Goal: Transaction & Acquisition: Subscribe to service/newsletter

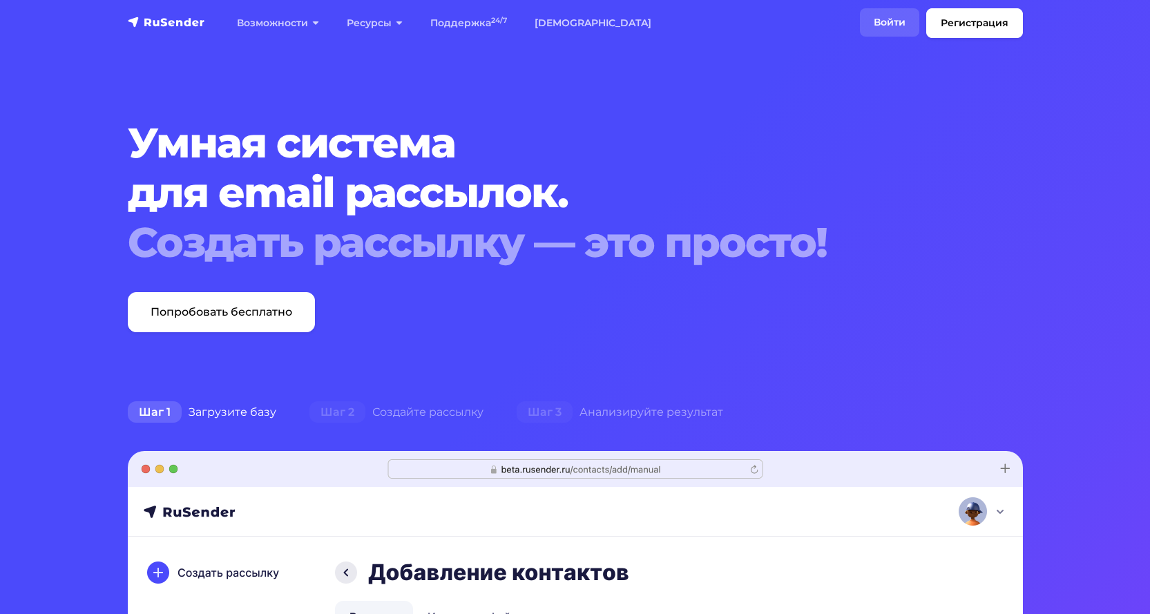
click at [898, 15] on link "Войти" at bounding box center [889, 22] width 59 height 28
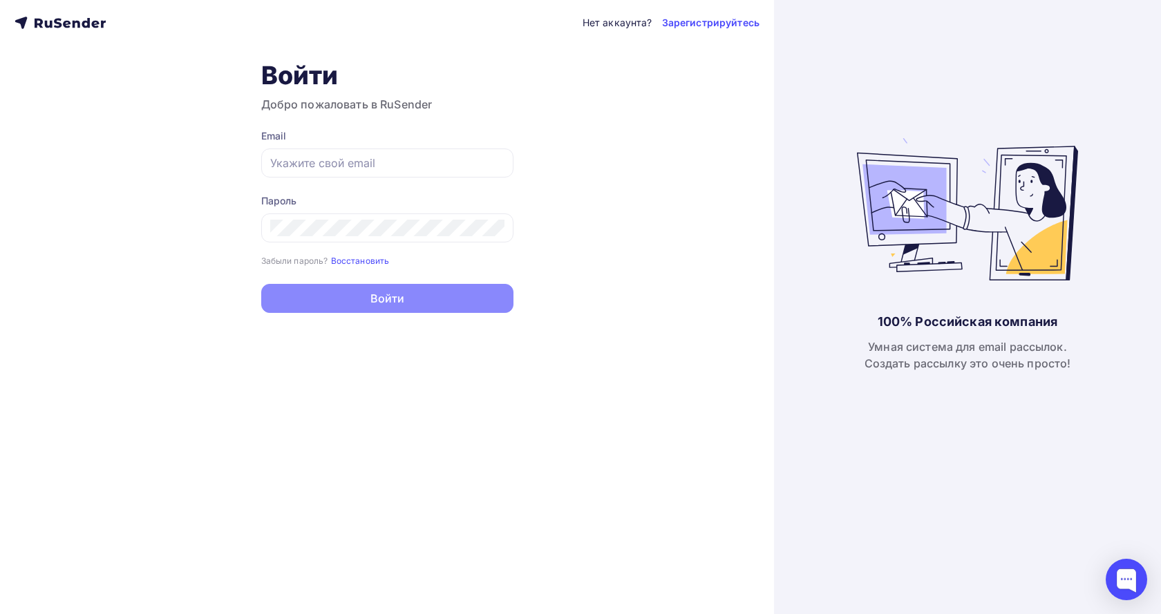
type input "diamet@mail.ru"
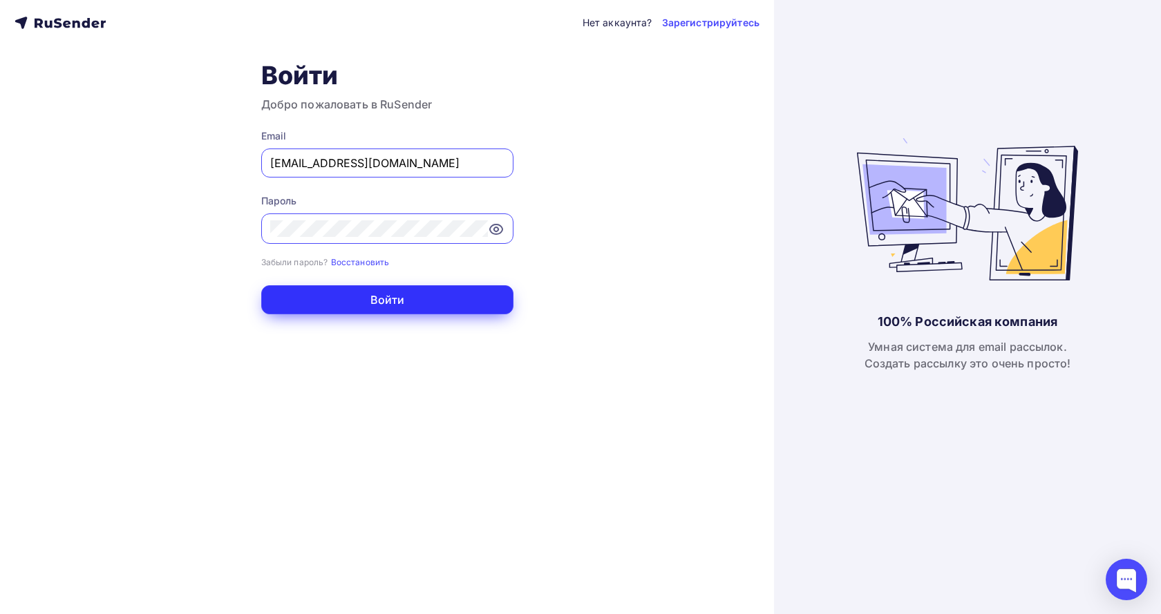
click at [421, 303] on button "Войти" at bounding box center [387, 299] width 252 height 29
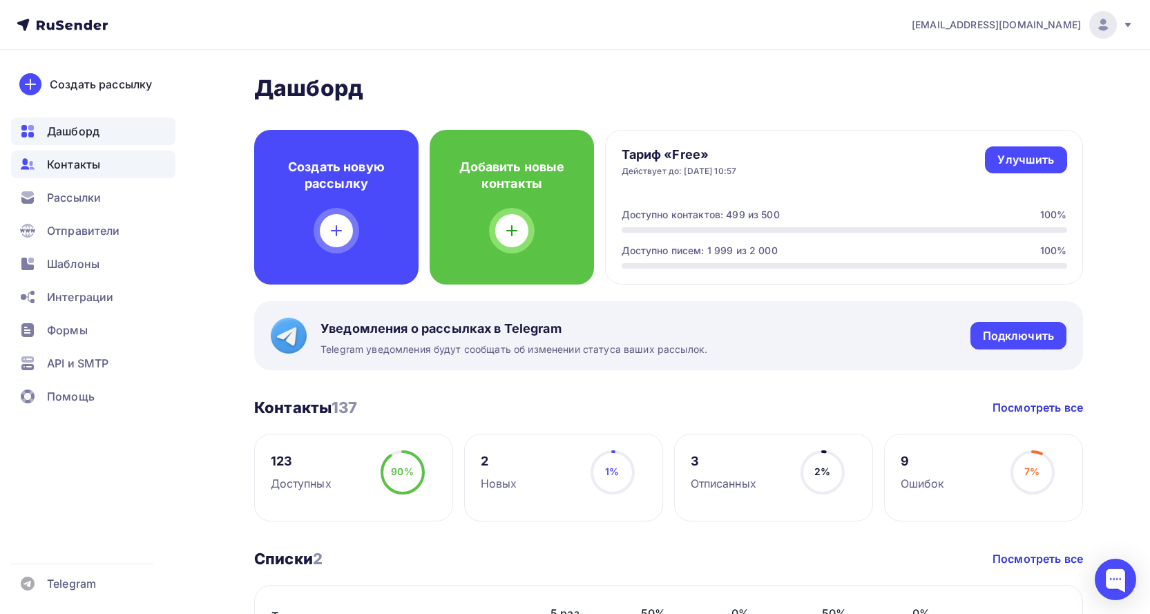
click at [77, 165] on span "Контакты" at bounding box center [73, 164] width 53 height 17
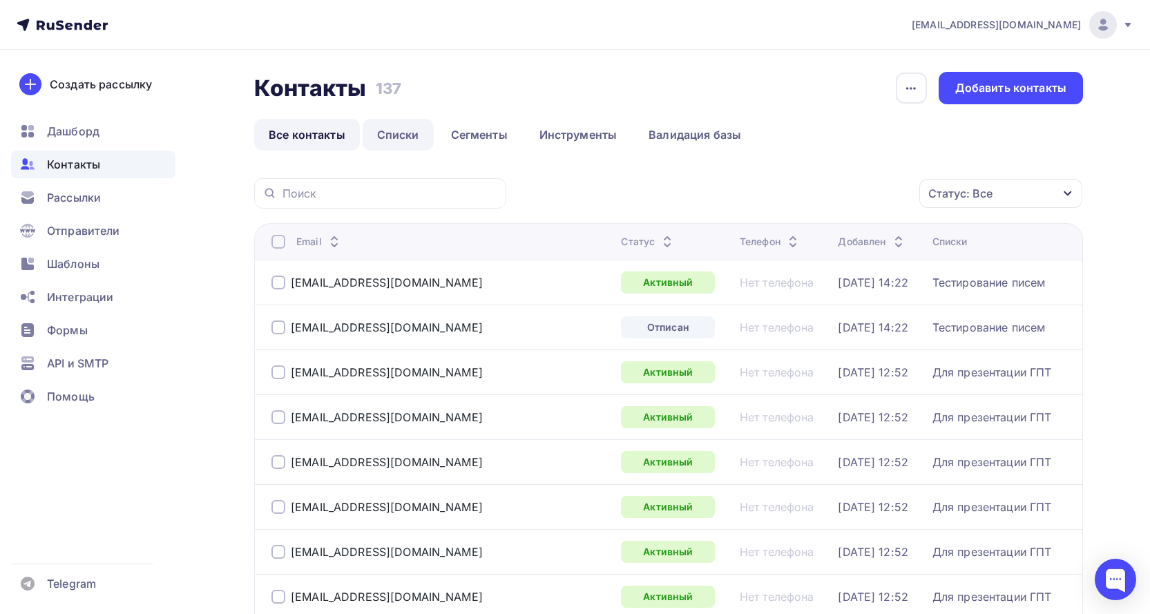
click at [399, 128] on link "Списки" at bounding box center [398, 135] width 71 height 32
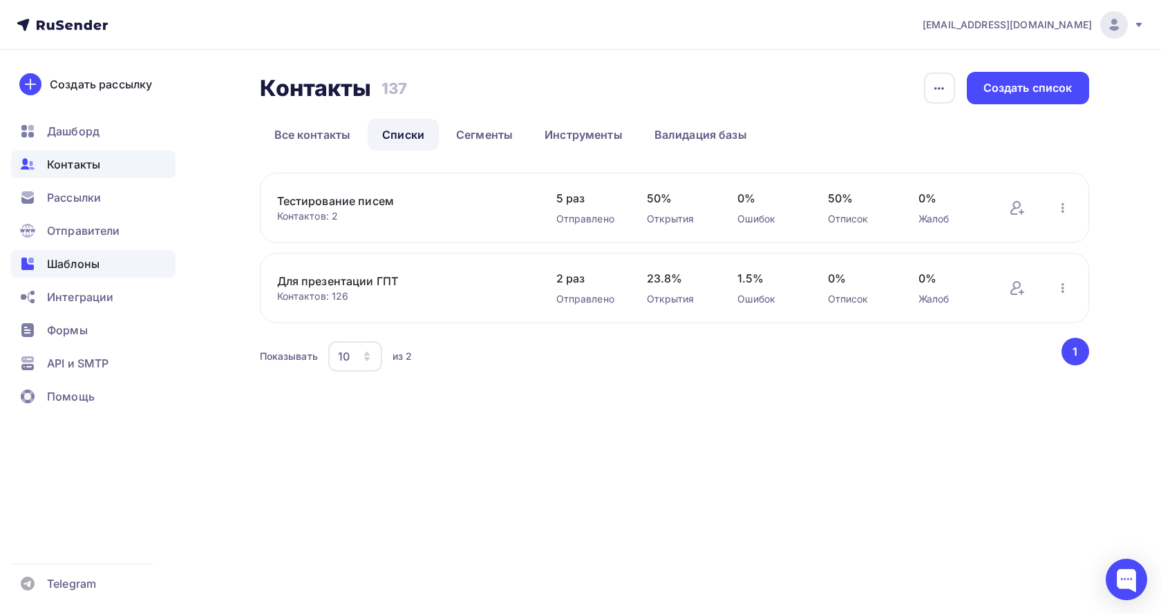
click at [90, 262] on span "Шаблоны" at bounding box center [73, 264] width 53 height 17
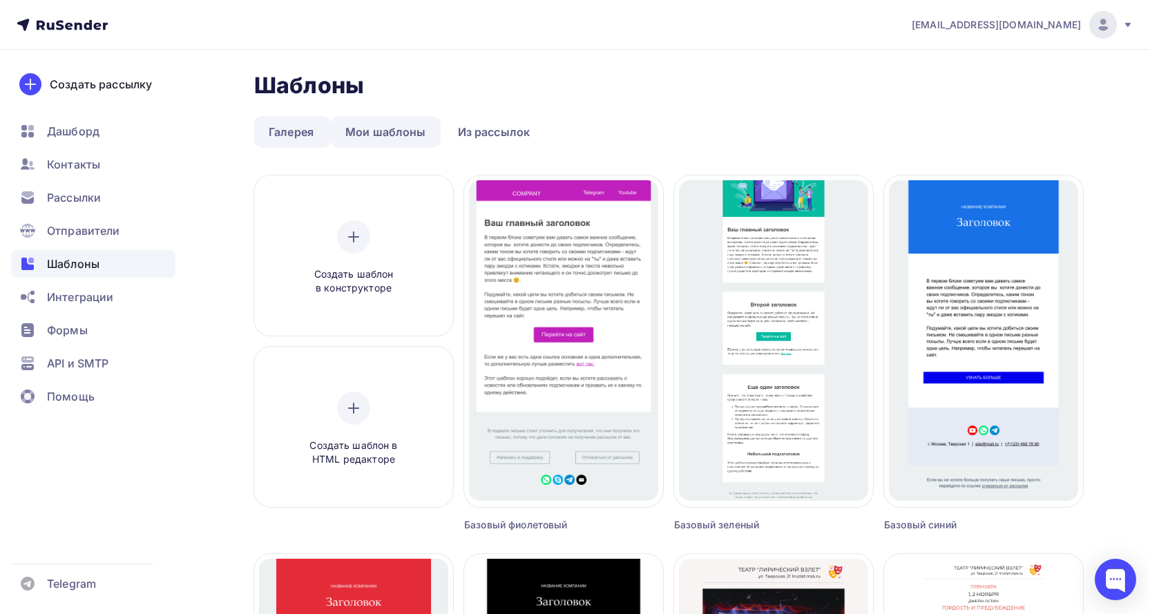
click at [391, 135] on link "Мои шаблоны" at bounding box center [386, 132] width 110 height 32
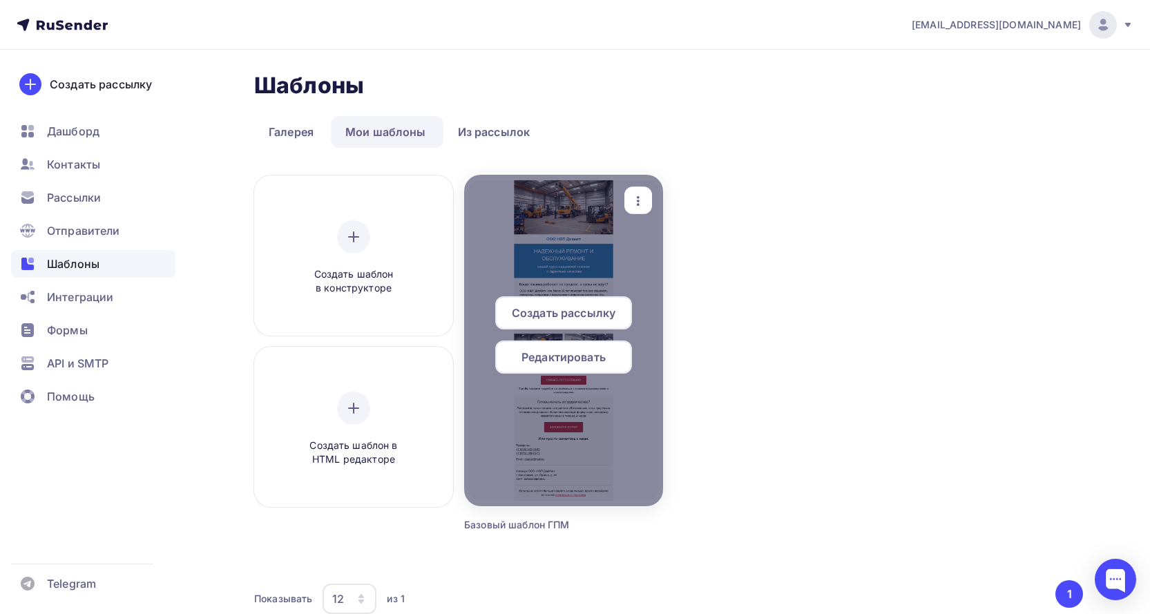
click at [596, 358] on span "Редактировать" at bounding box center [564, 357] width 84 height 17
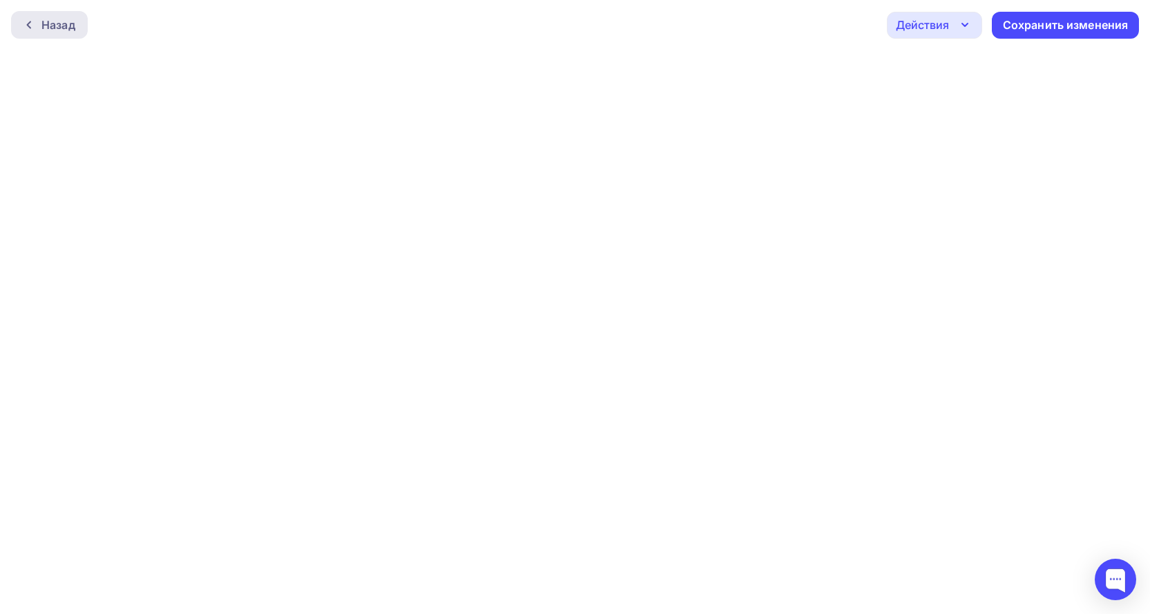
click at [66, 29] on div "Назад" at bounding box center [58, 25] width 34 height 17
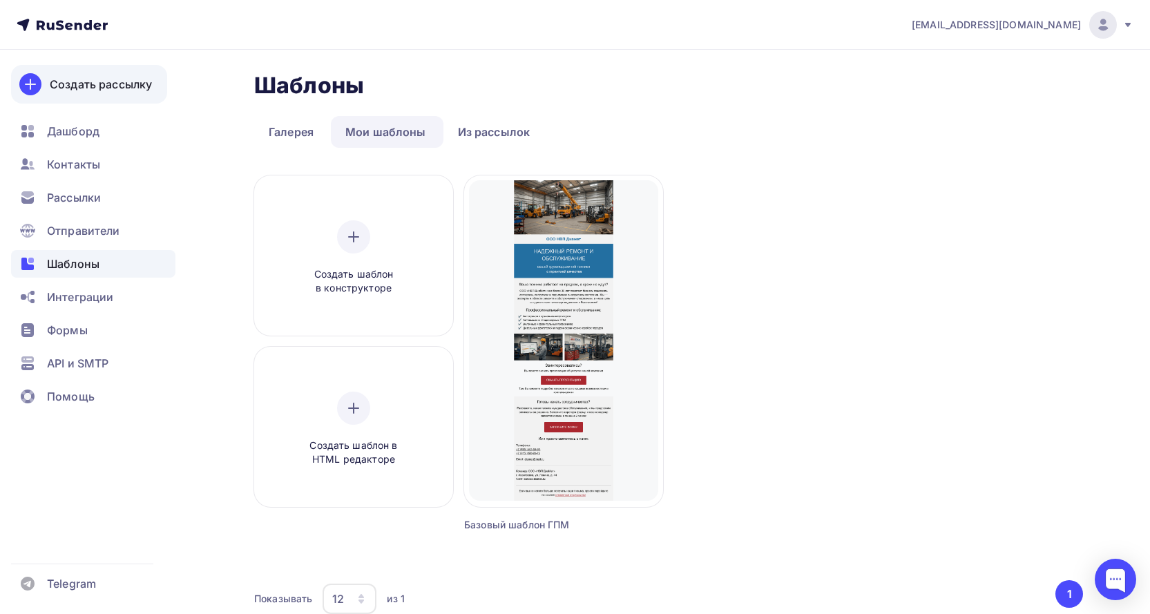
click at [111, 86] on div "Создать рассылку" at bounding box center [101, 84] width 102 height 17
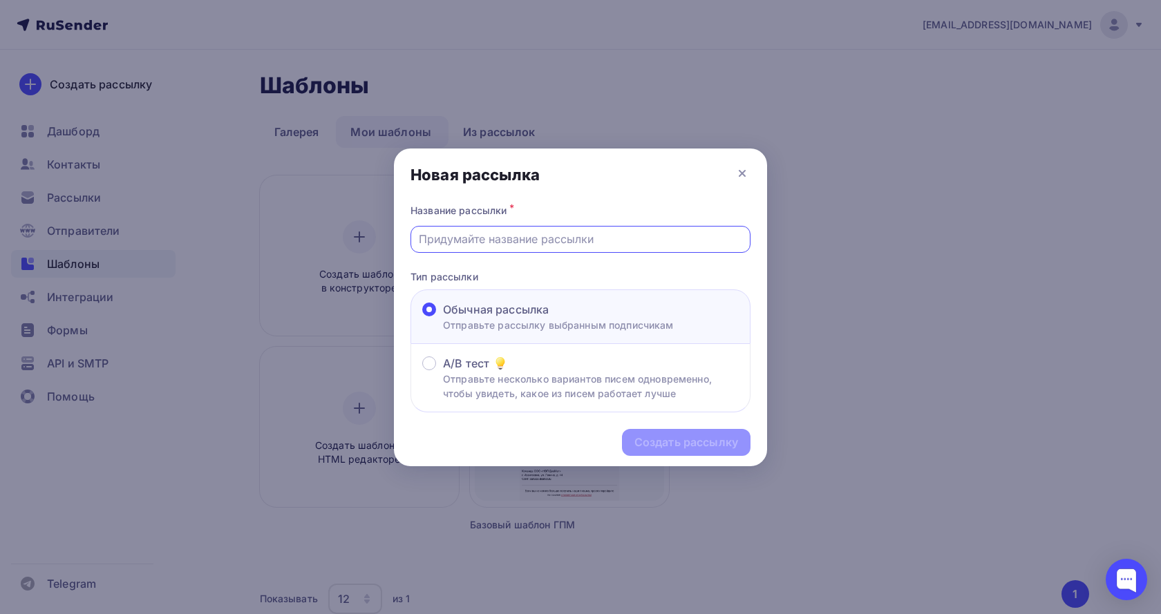
click at [481, 236] on input "text" at bounding box center [581, 239] width 324 height 17
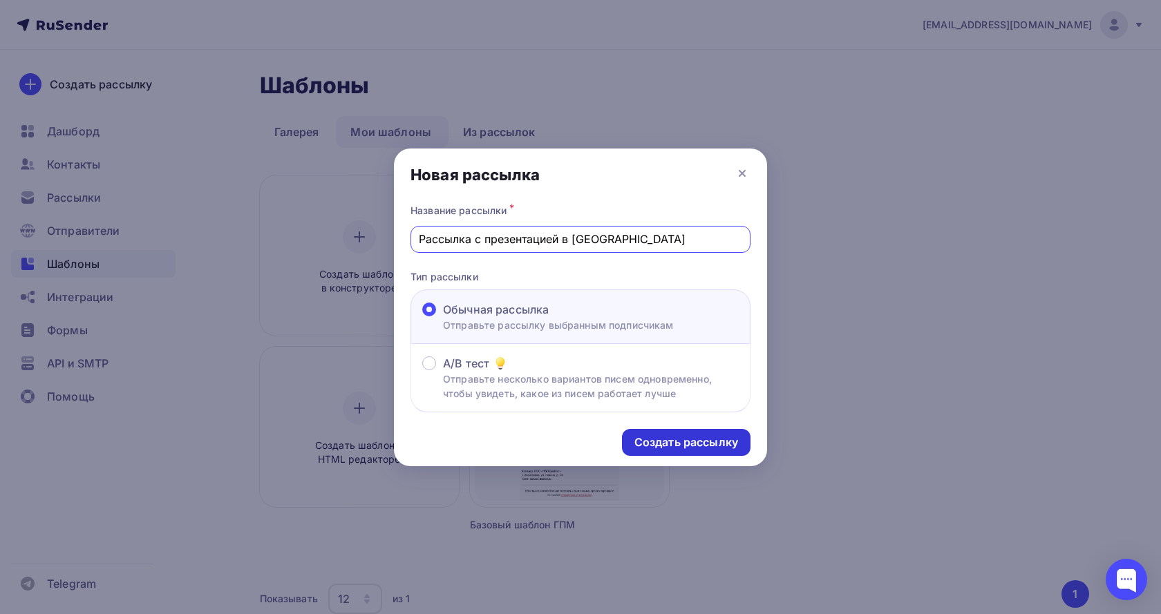
type input "Рассылка с презентацией в [GEOGRAPHIC_DATA]"
click at [716, 439] on div "Создать рассылку" at bounding box center [686, 443] width 104 height 16
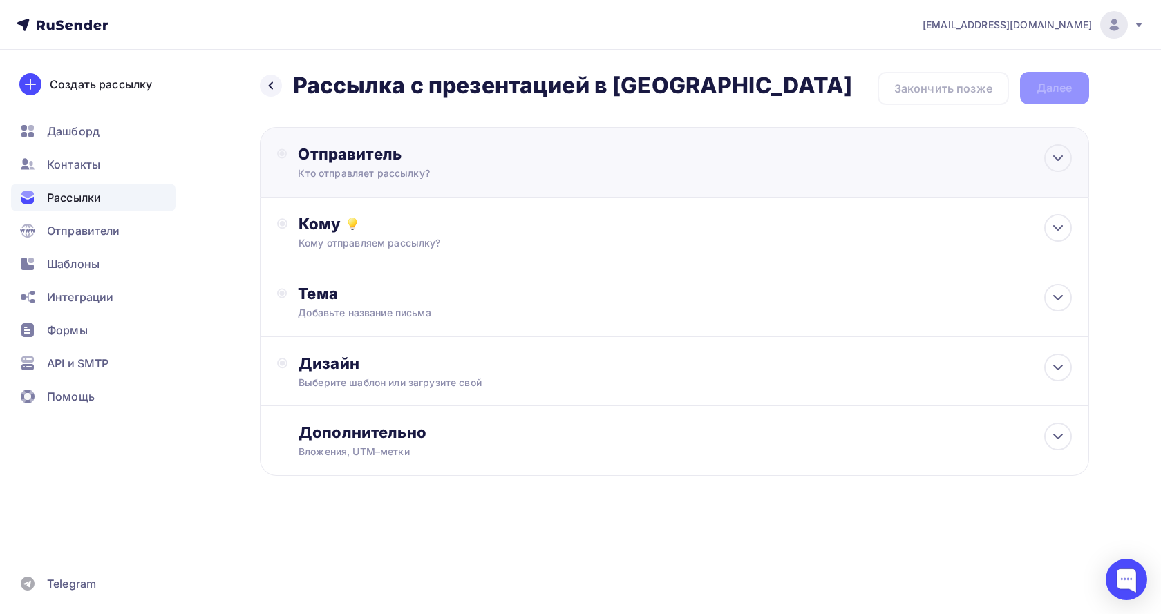
click at [547, 166] on div "Отправитель Кто отправляет рассылку? Email * Выберите отправителя info@service-…" at bounding box center [447, 162] width 299 height 36
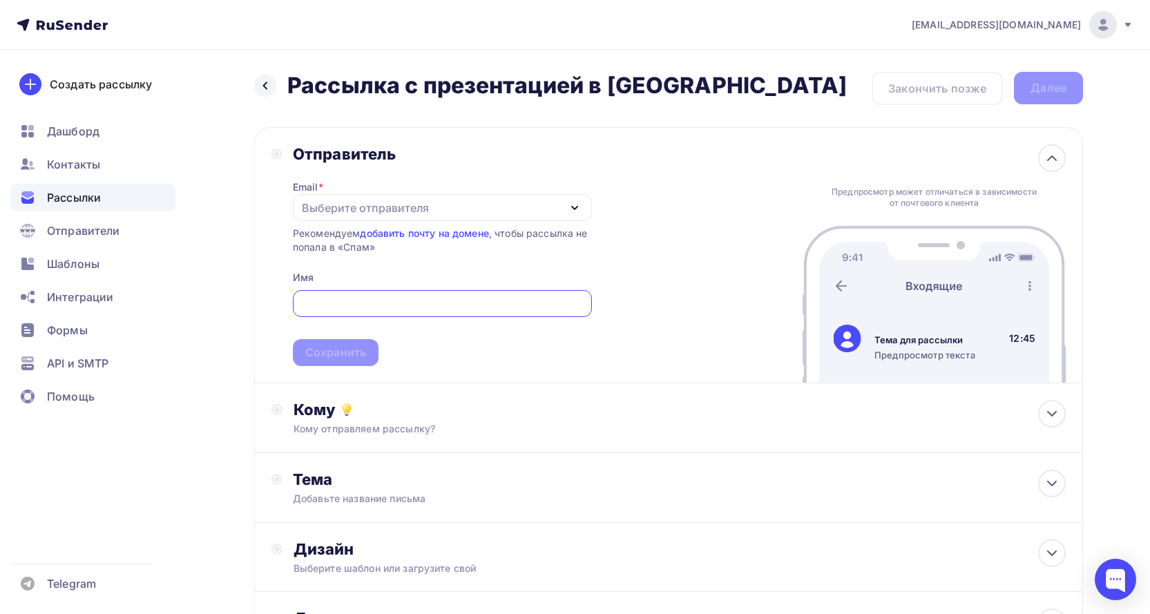
click at [492, 298] on input "text" at bounding box center [442, 304] width 283 height 17
click at [575, 201] on icon "button" at bounding box center [575, 208] width 17 height 17
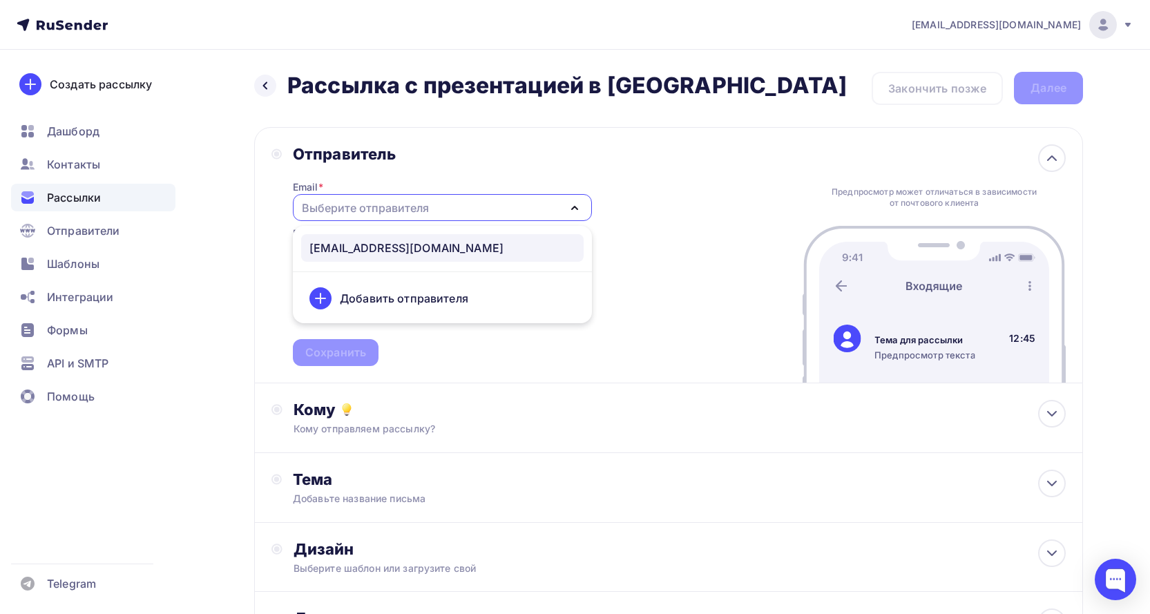
click at [376, 245] on div "info@service-diamet.ru" at bounding box center [407, 248] width 194 height 17
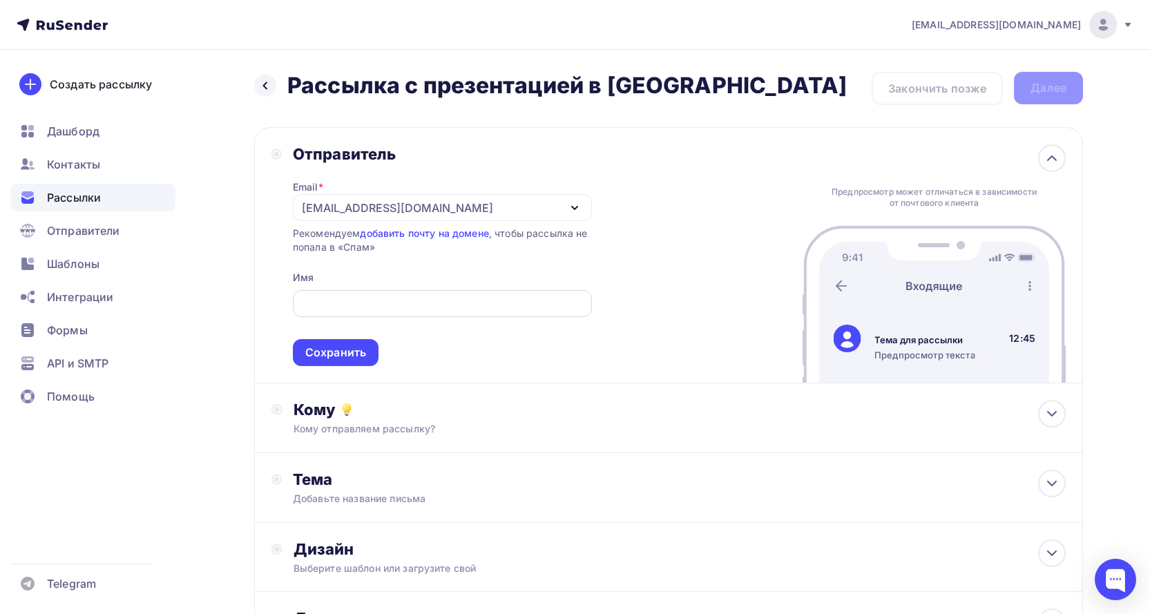
click at [368, 301] on input "text" at bounding box center [442, 304] width 283 height 17
type input "ООО НВП "Диамет""
click at [361, 352] on div "Сохранить" at bounding box center [335, 353] width 61 height 16
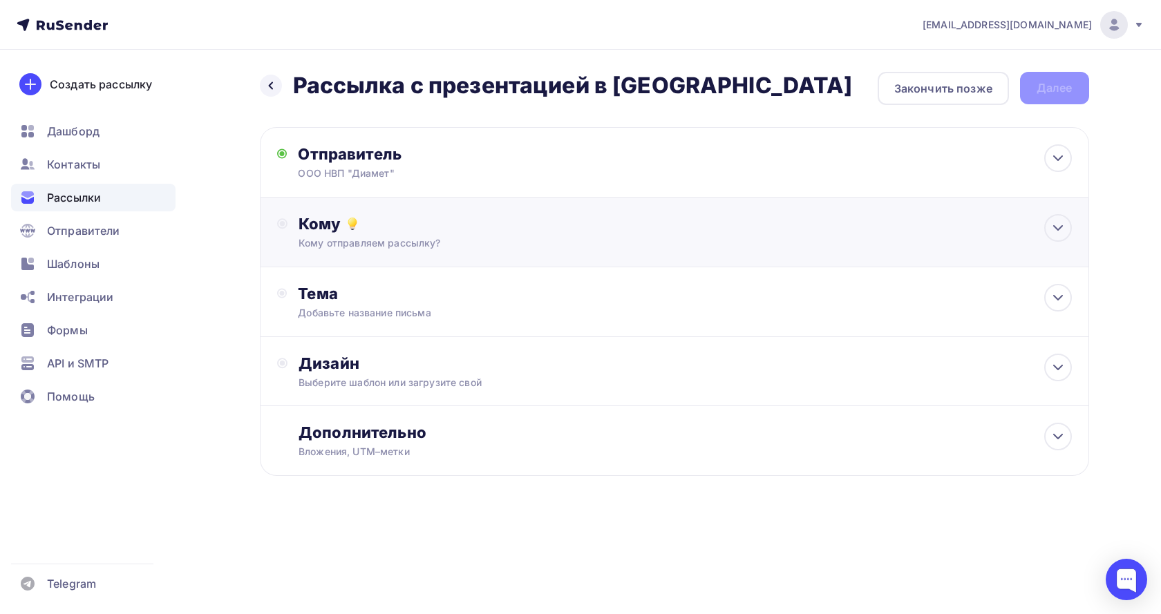
click at [446, 226] on div "Кому" at bounding box center [684, 223] width 773 height 19
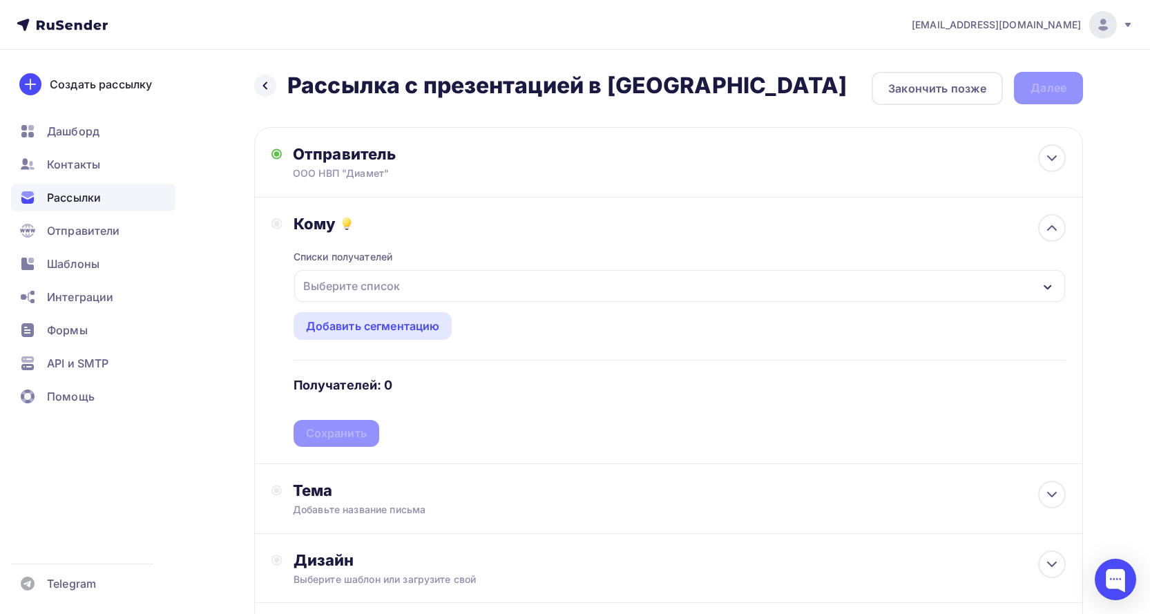
click at [372, 287] on div "Выберите список" at bounding box center [352, 286] width 108 height 25
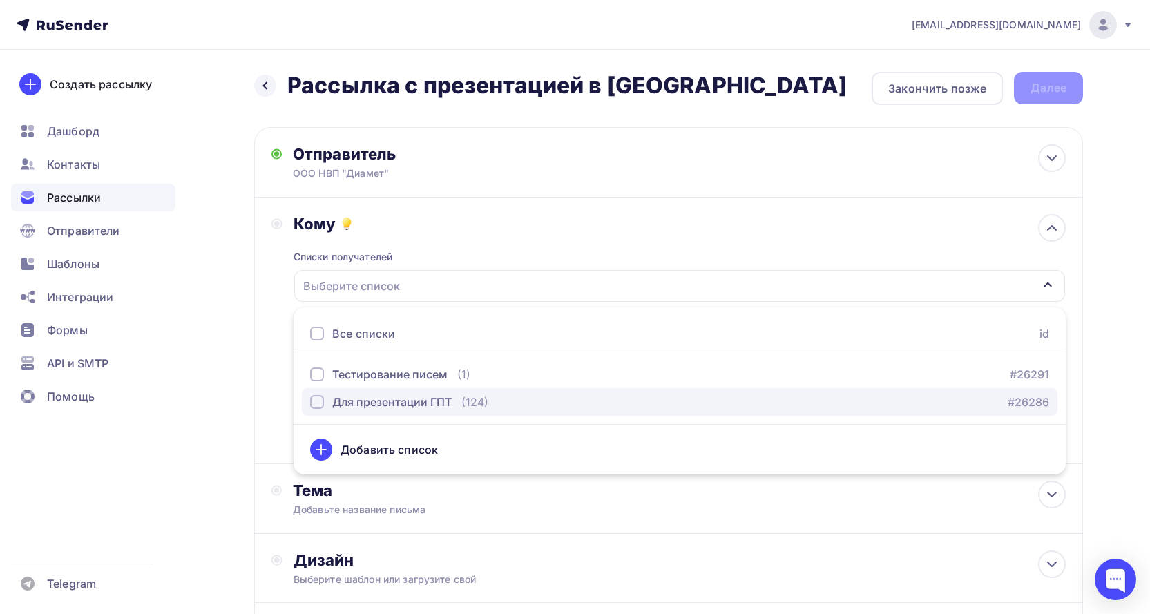
click at [314, 399] on div "button" at bounding box center [317, 402] width 14 height 14
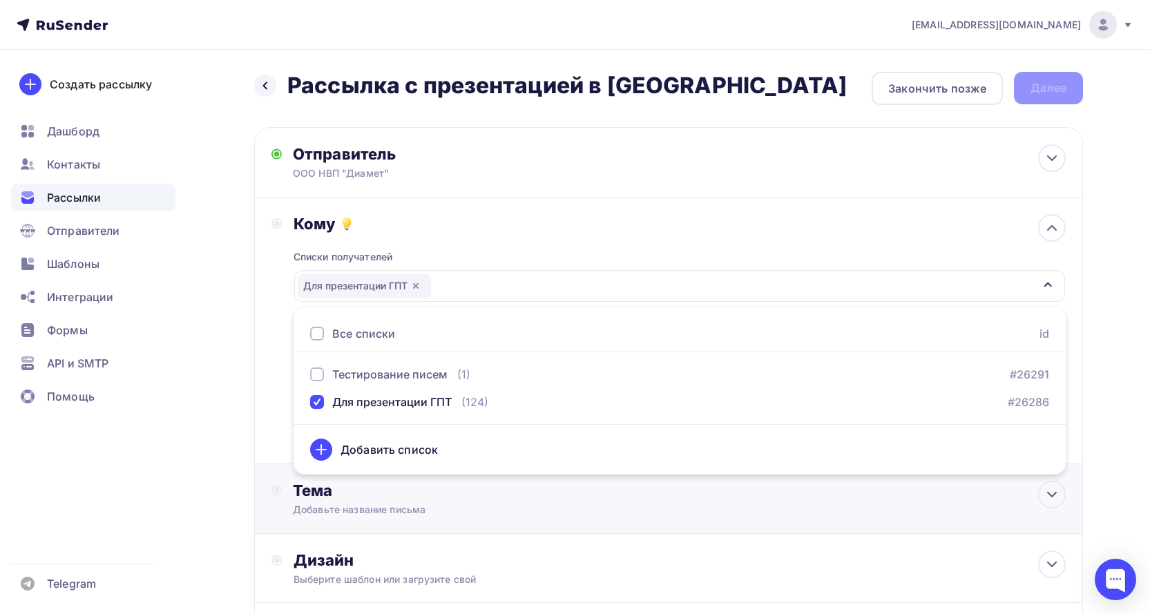
click at [513, 498] on div "Тема" at bounding box center [429, 490] width 273 height 19
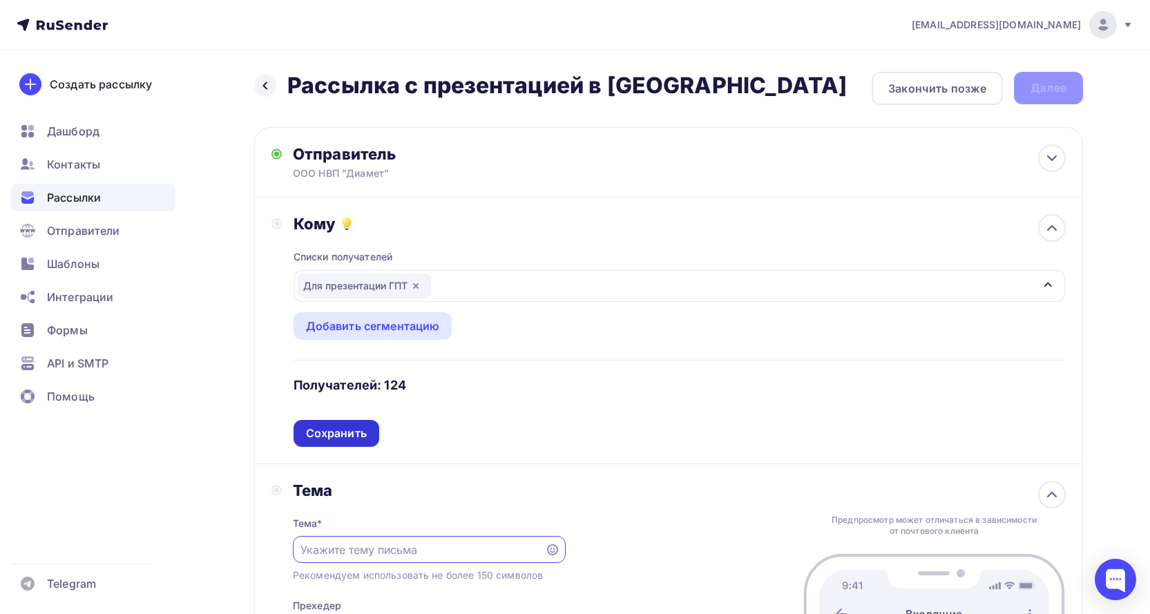
click at [354, 430] on div "Сохранить" at bounding box center [336, 434] width 61 height 16
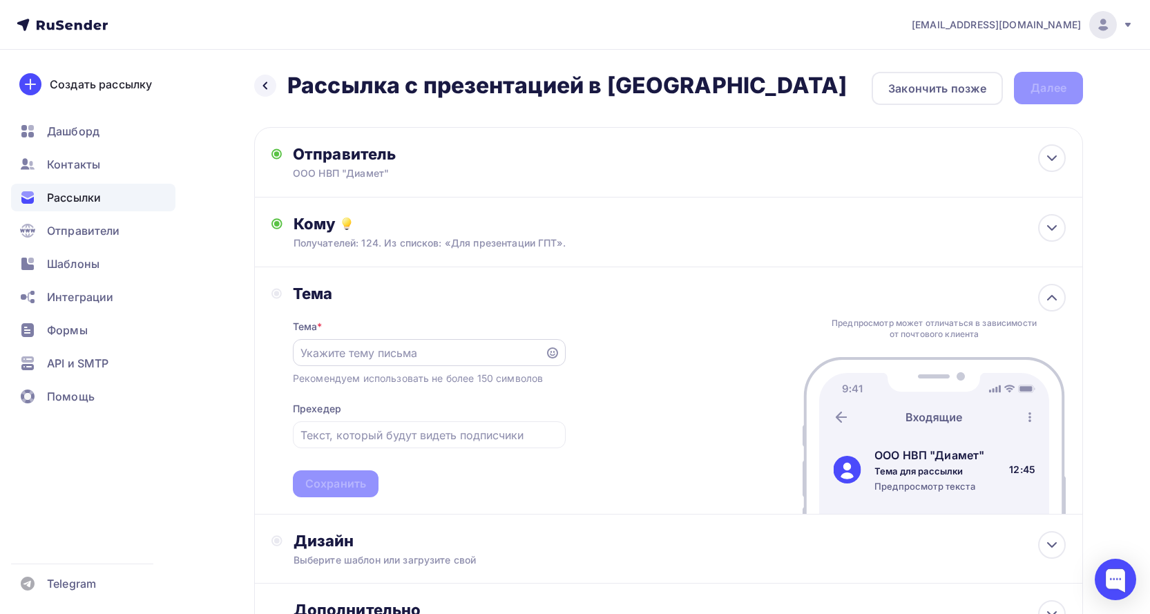
click at [374, 351] on input "text" at bounding box center [419, 353] width 236 height 17
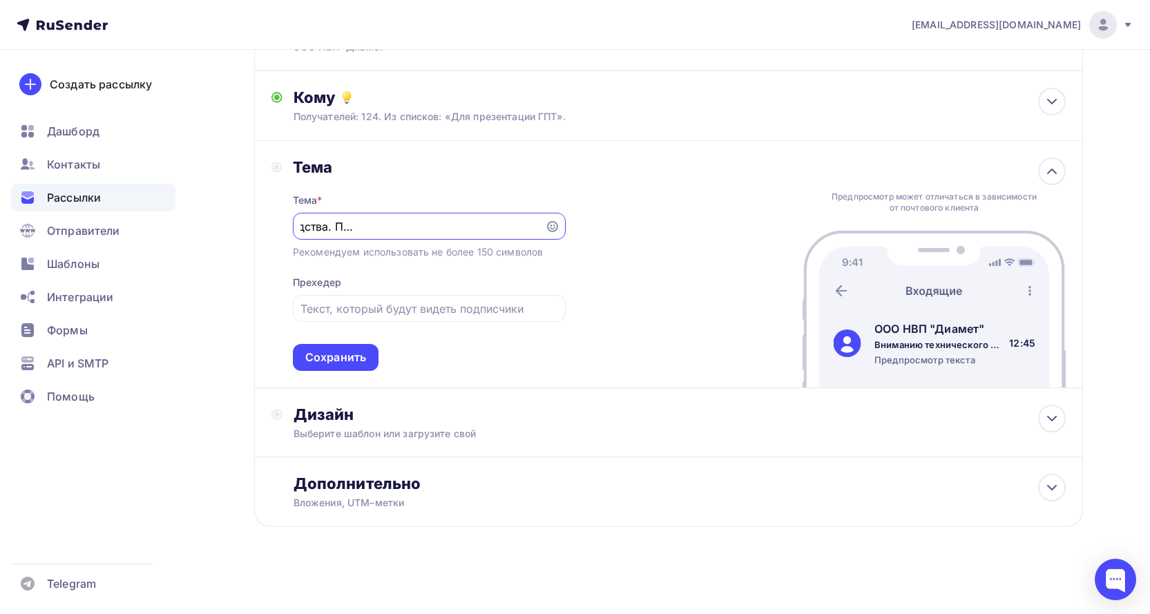
scroll to position [129, 0]
type input "Вниманию технического руководства. Предложение по обслуживанию ГПТ"
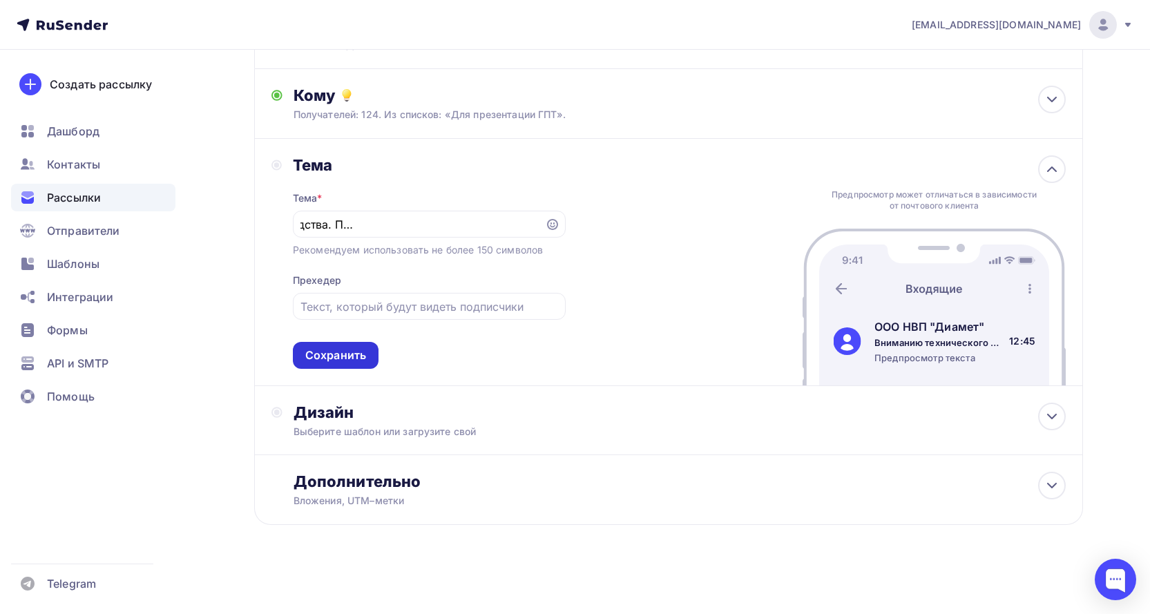
scroll to position [0, 0]
click at [357, 357] on div "Сохранить" at bounding box center [335, 356] width 61 height 16
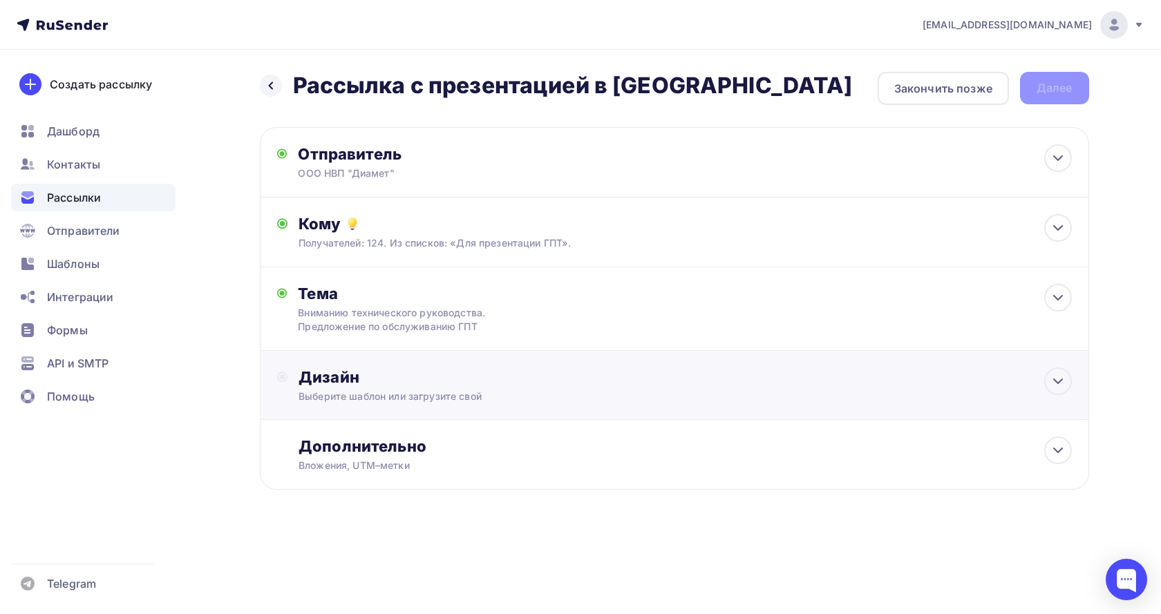
click at [397, 385] on div "Дизайн" at bounding box center [684, 377] width 773 height 19
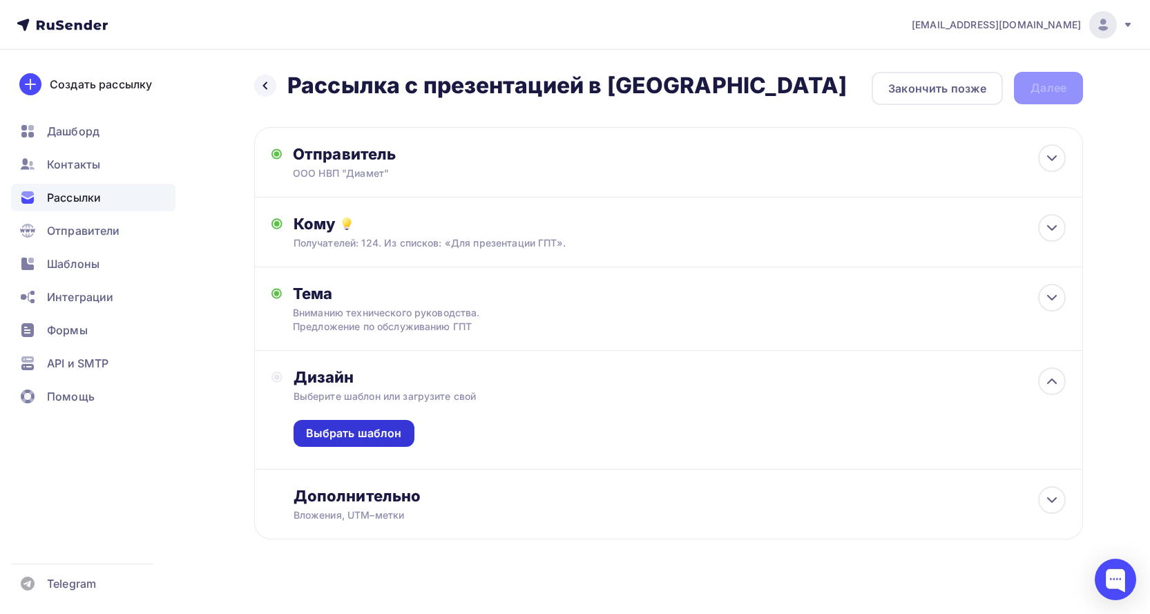
click at [383, 429] on div "Выбрать шаблон" at bounding box center [354, 434] width 96 height 16
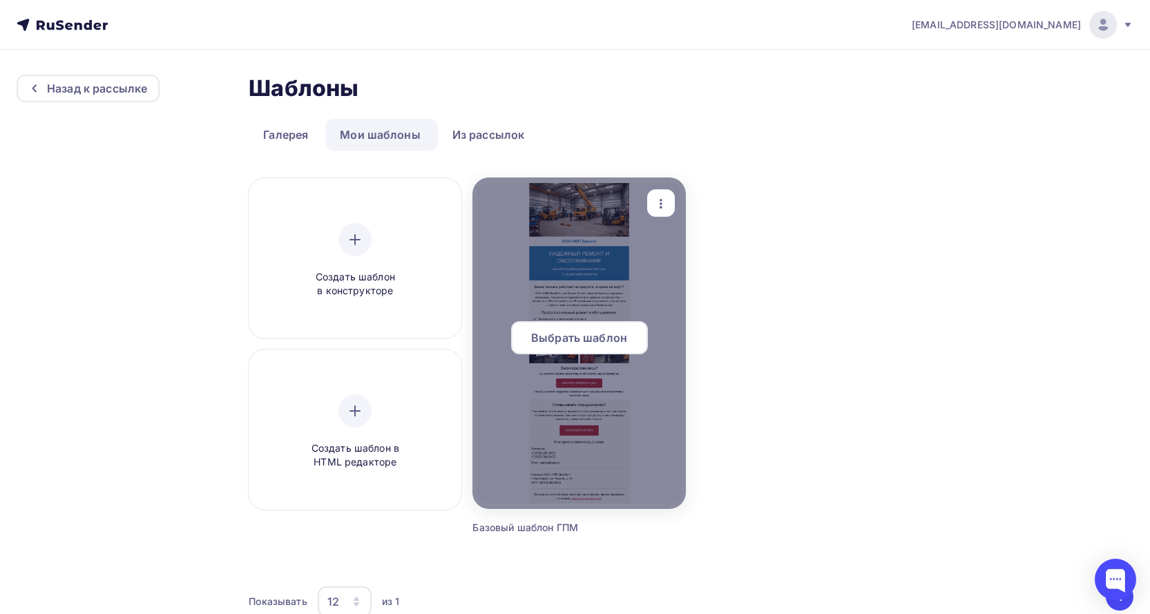
click at [568, 338] on span "Выбрать шаблон" at bounding box center [579, 338] width 96 height 17
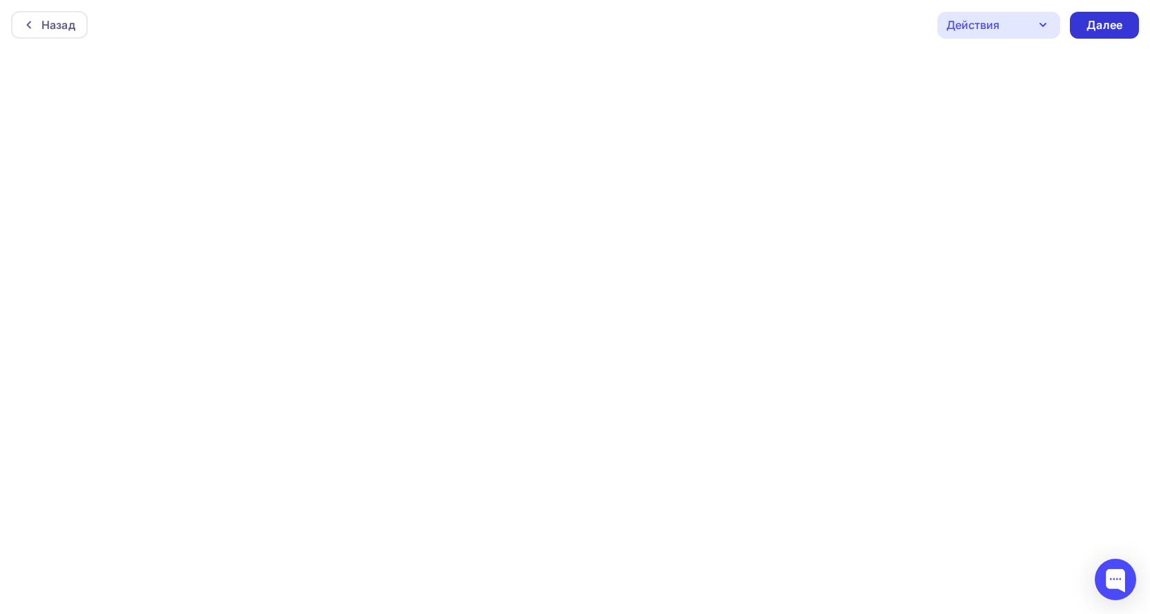
click at [1113, 19] on div "Далее" at bounding box center [1105, 25] width 36 height 16
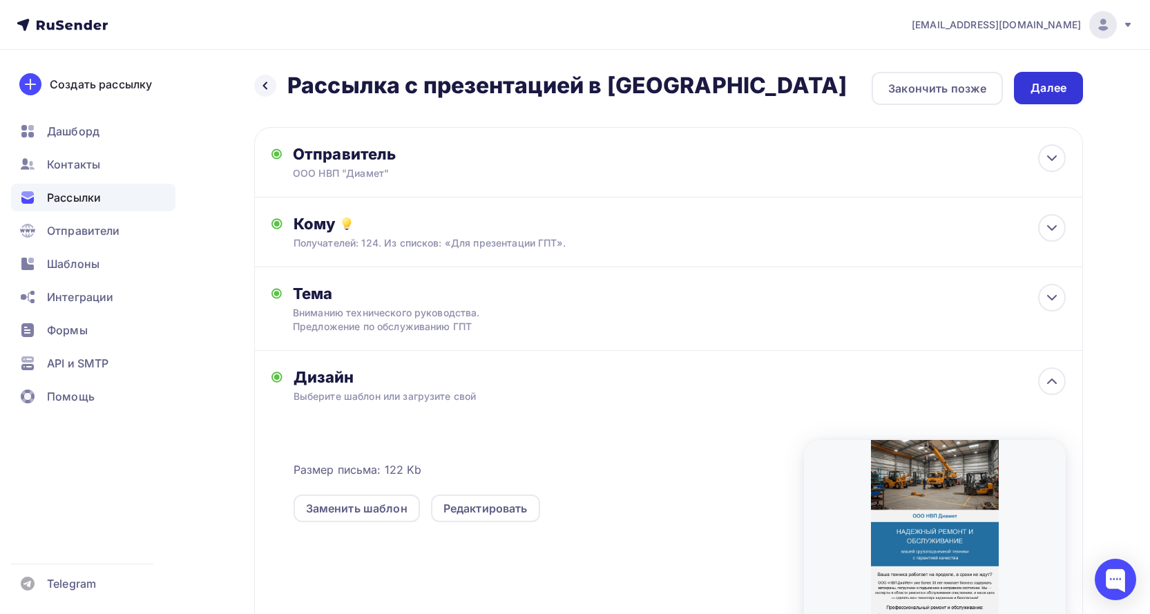
click at [1033, 86] on div "Далее" at bounding box center [1049, 88] width 36 height 16
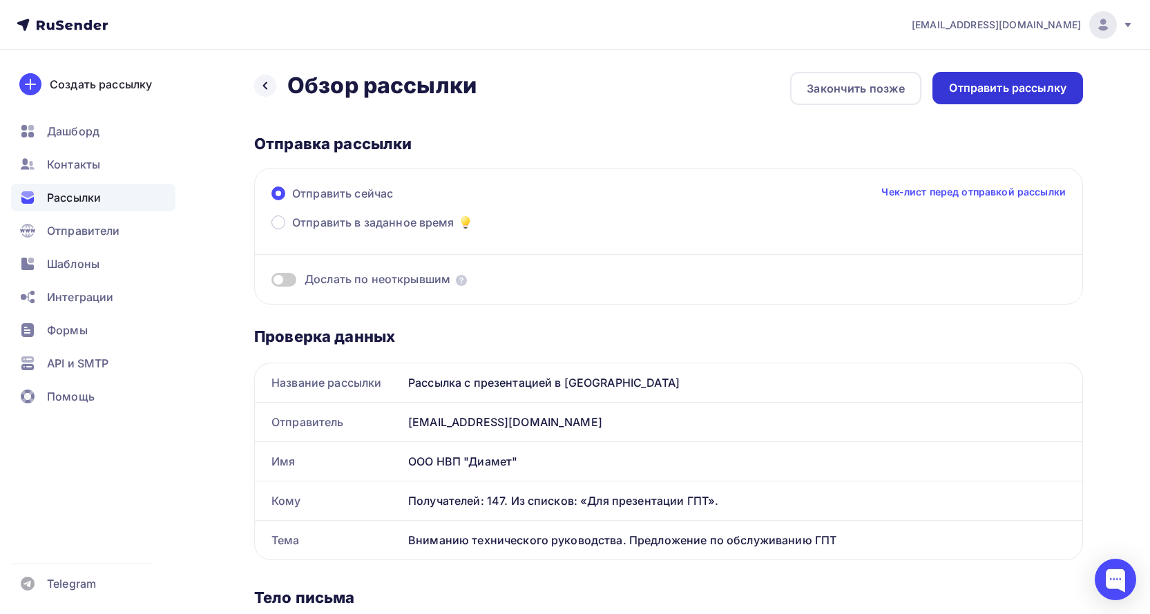
click at [981, 82] on div "Отправить рассылку" at bounding box center [1007, 88] width 117 height 16
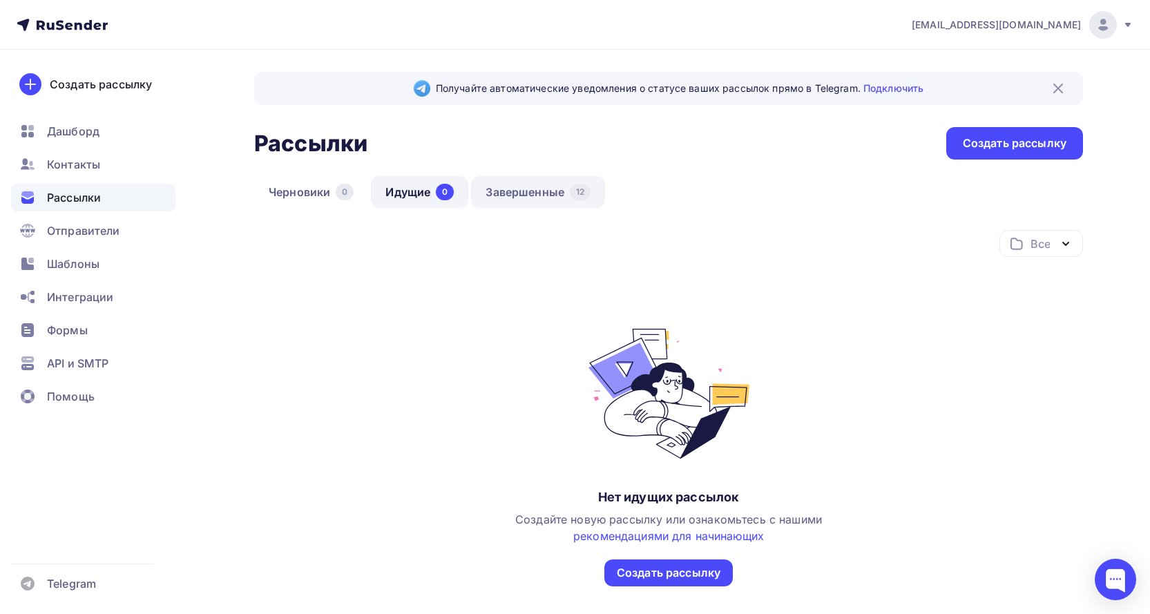
click at [552, 189] on link "Завершенные 12" at bounding box center [538, 192] width 134 height 32
